Goal: Information Seeking & Learning: Learn about a topic

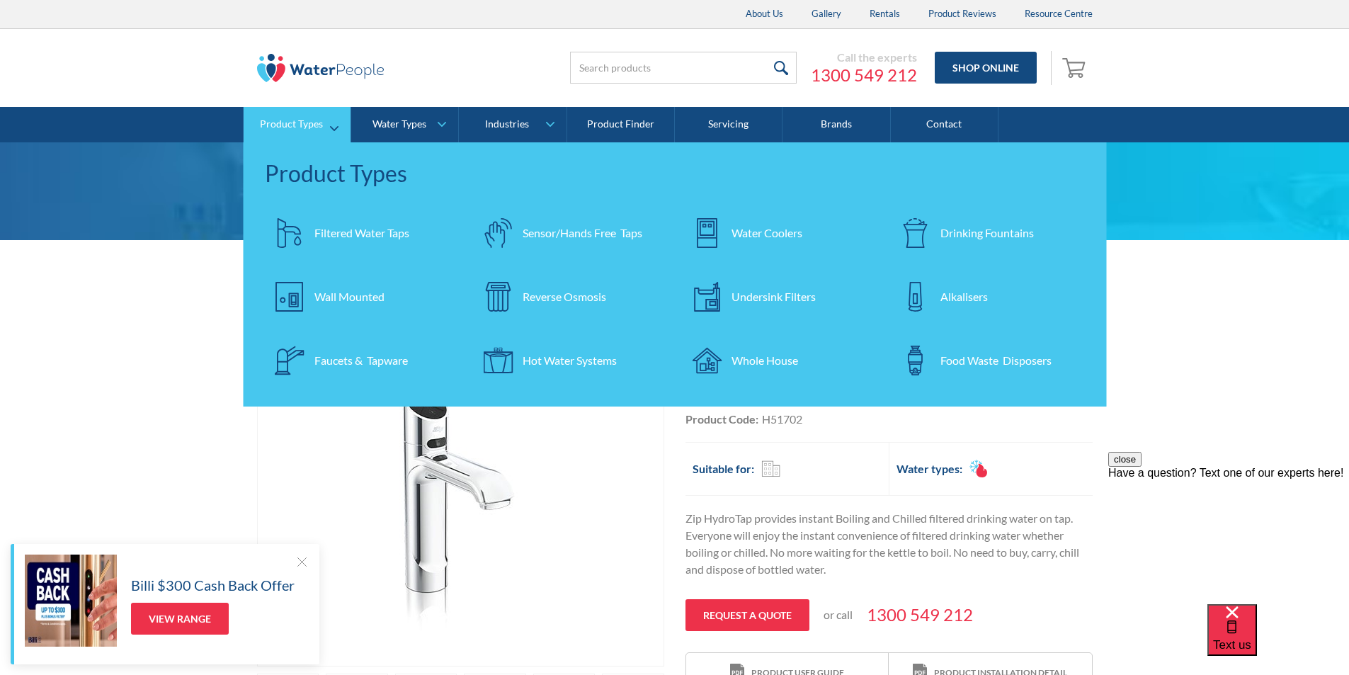
click at [347, 231] on div "Filtered Water Taps" at bounding box center [361, 232] width 95 height 17
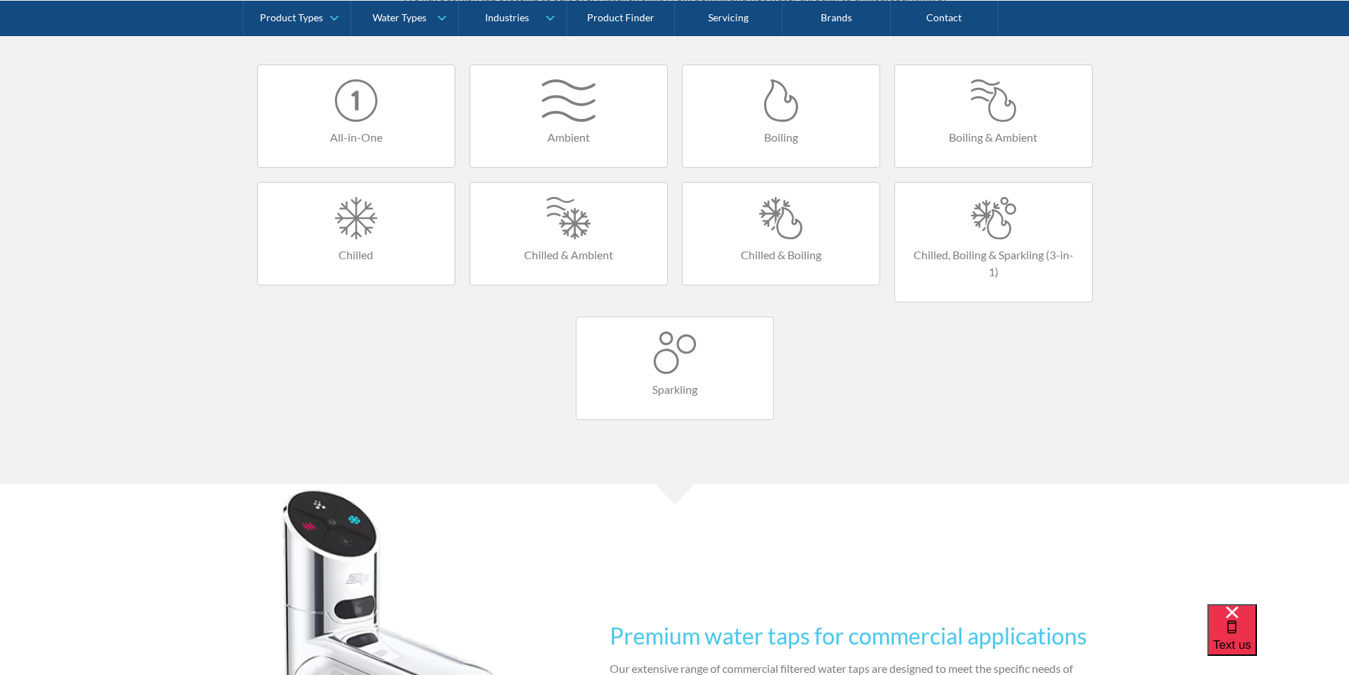
click at [775, 237] on div at bounding box center [781, 218] width 169 height 42
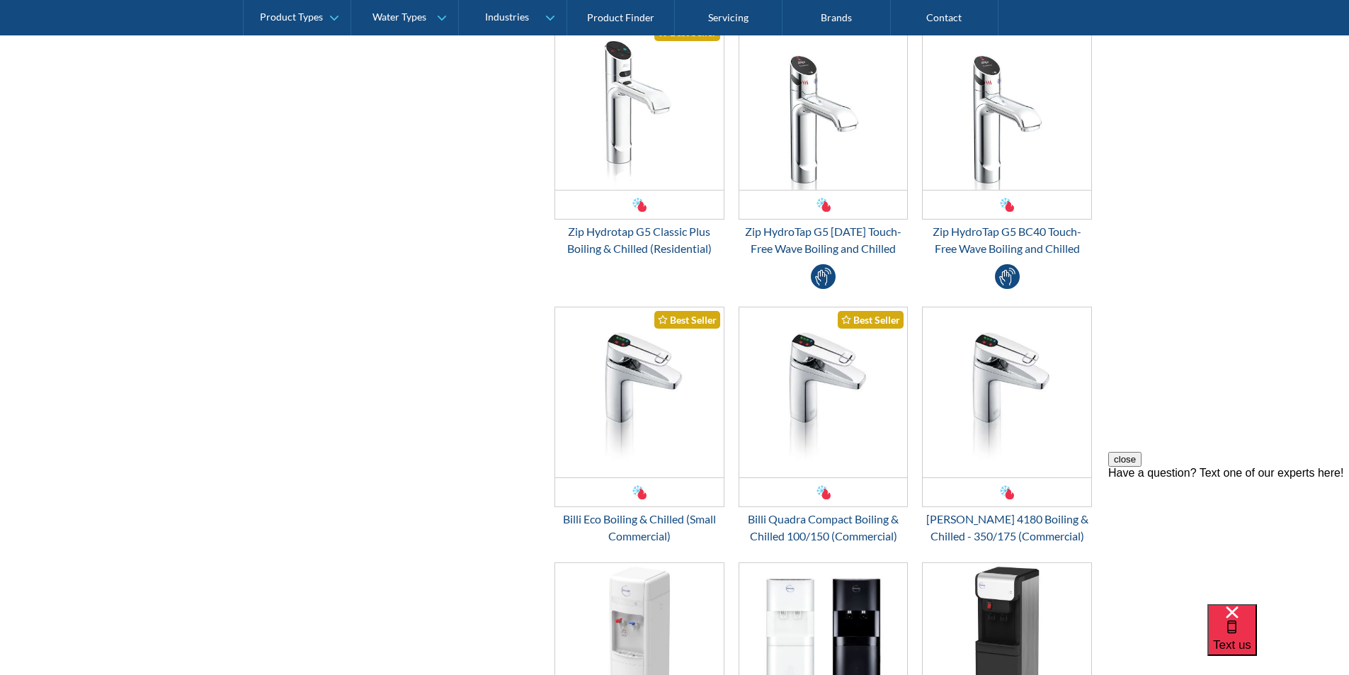
scroll to position [850, 0]
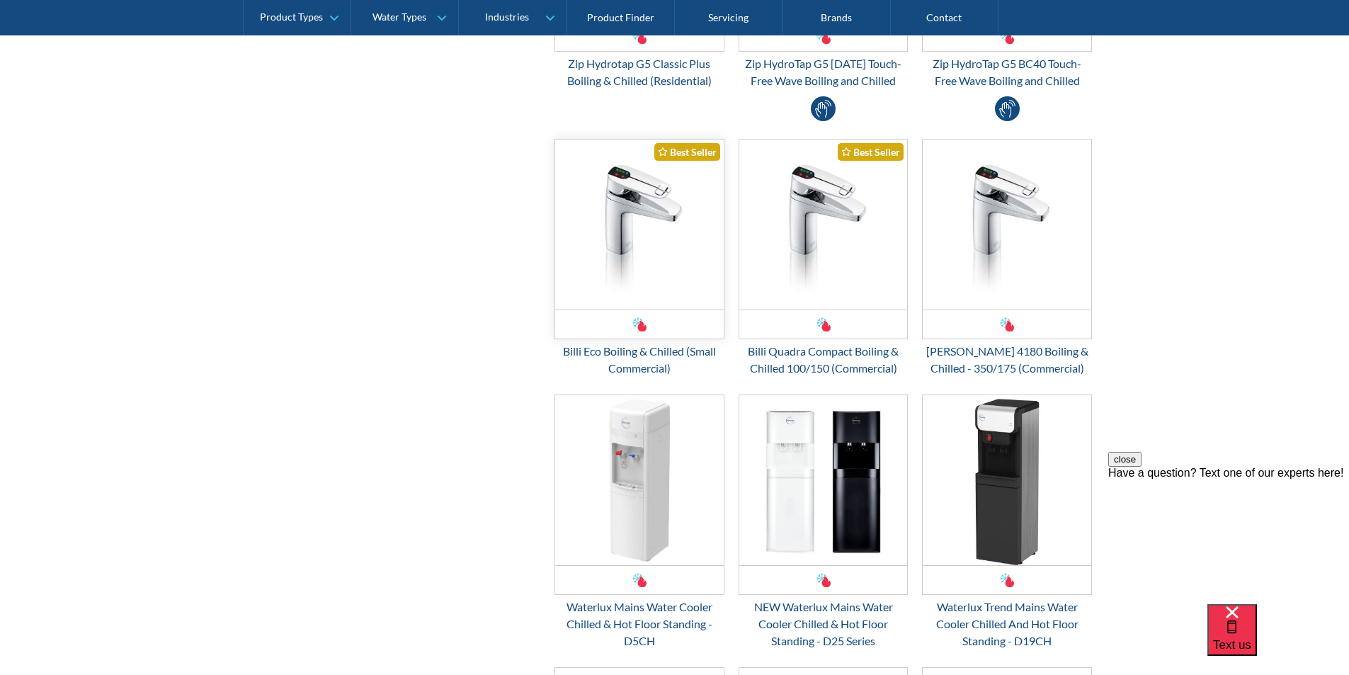
click at [620, 237] on img "Email Form 3" at bounding box center [639, 224] width 169 height 170
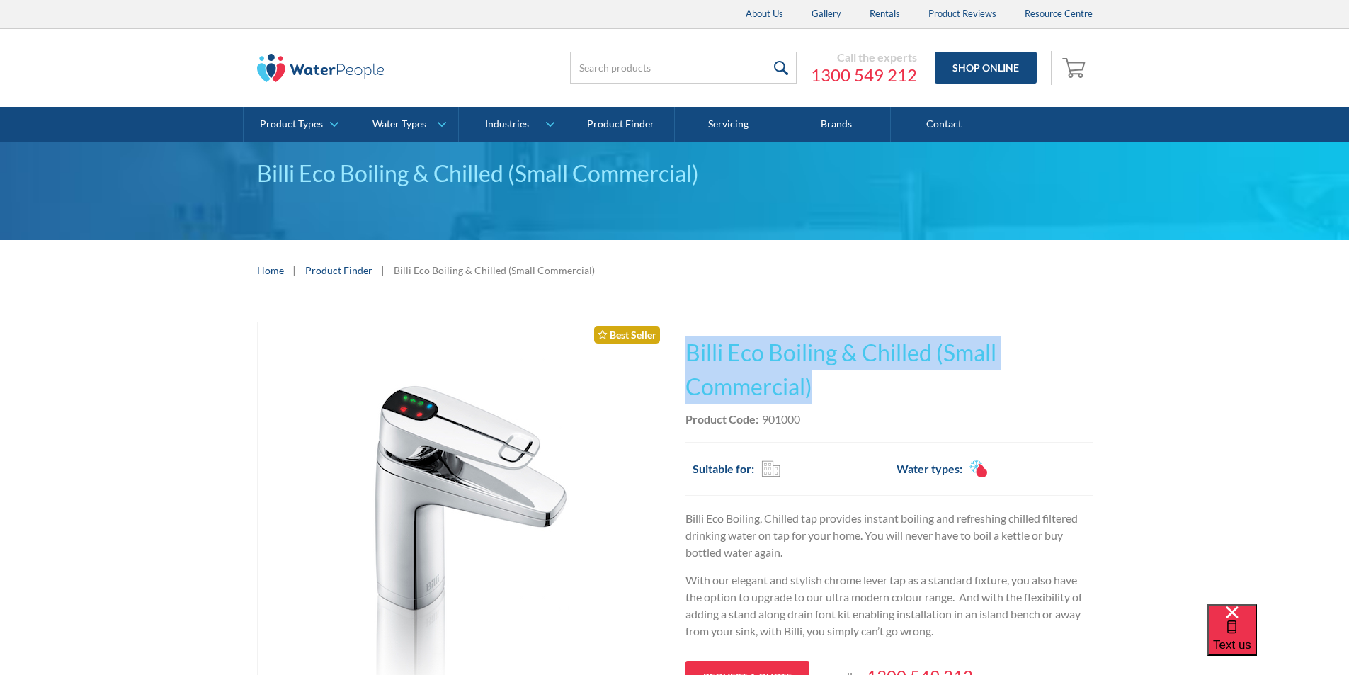
drag, startPoint x: 822, startPoint y: 386, endPoint x: 700, endPoint y: 350, distance: 127.5
click at [688, 350] on h1 "Billi Eco Boiling & Chilled (Small Commercial)" at bounding box center [888, 370] width 407 height 68
copy h1 "Billi Eco Boiling & Chilled (Small Commercial)"
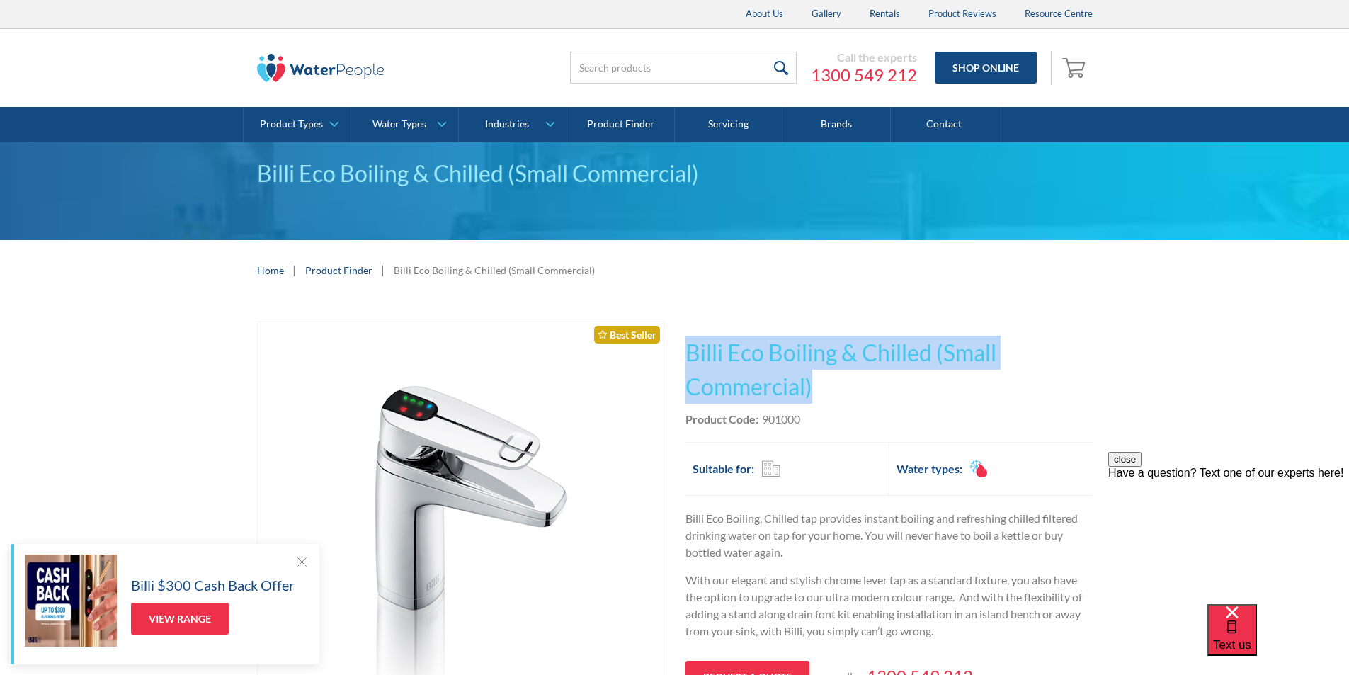
copy h1 "Billi Eco Boiling & Chilled (Small Commercial)"
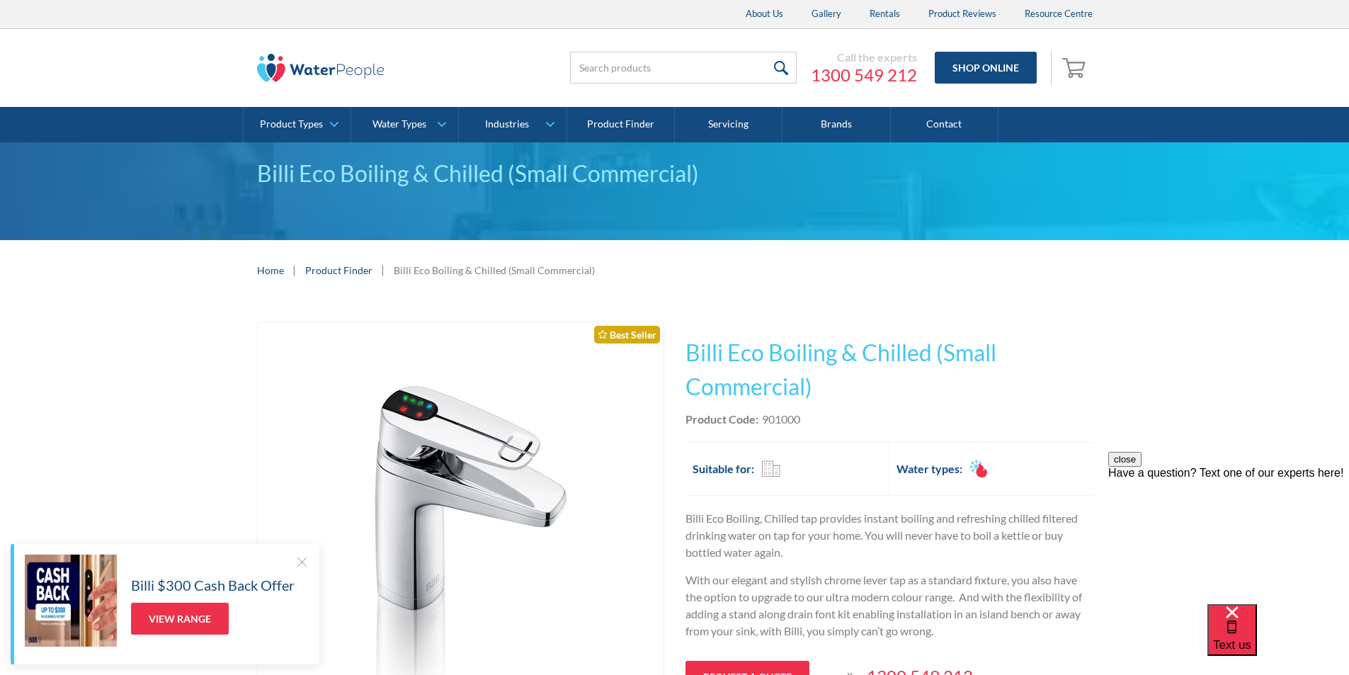
click at [825, 411] on div "Product Code: 901000" at bounding box center [888, 419] width 407 height 17
drag, startPoint x: 809, startPoint y: 413, endPoint x: 763, endPoint y: 421, distance: 46.8
click at [763, 421] on div "Product Code: 901000" at bounding box center [888, 419] width 407 height 17
copy div "901000"
